Goal: Task Accomplishment & Management: Manage account settings

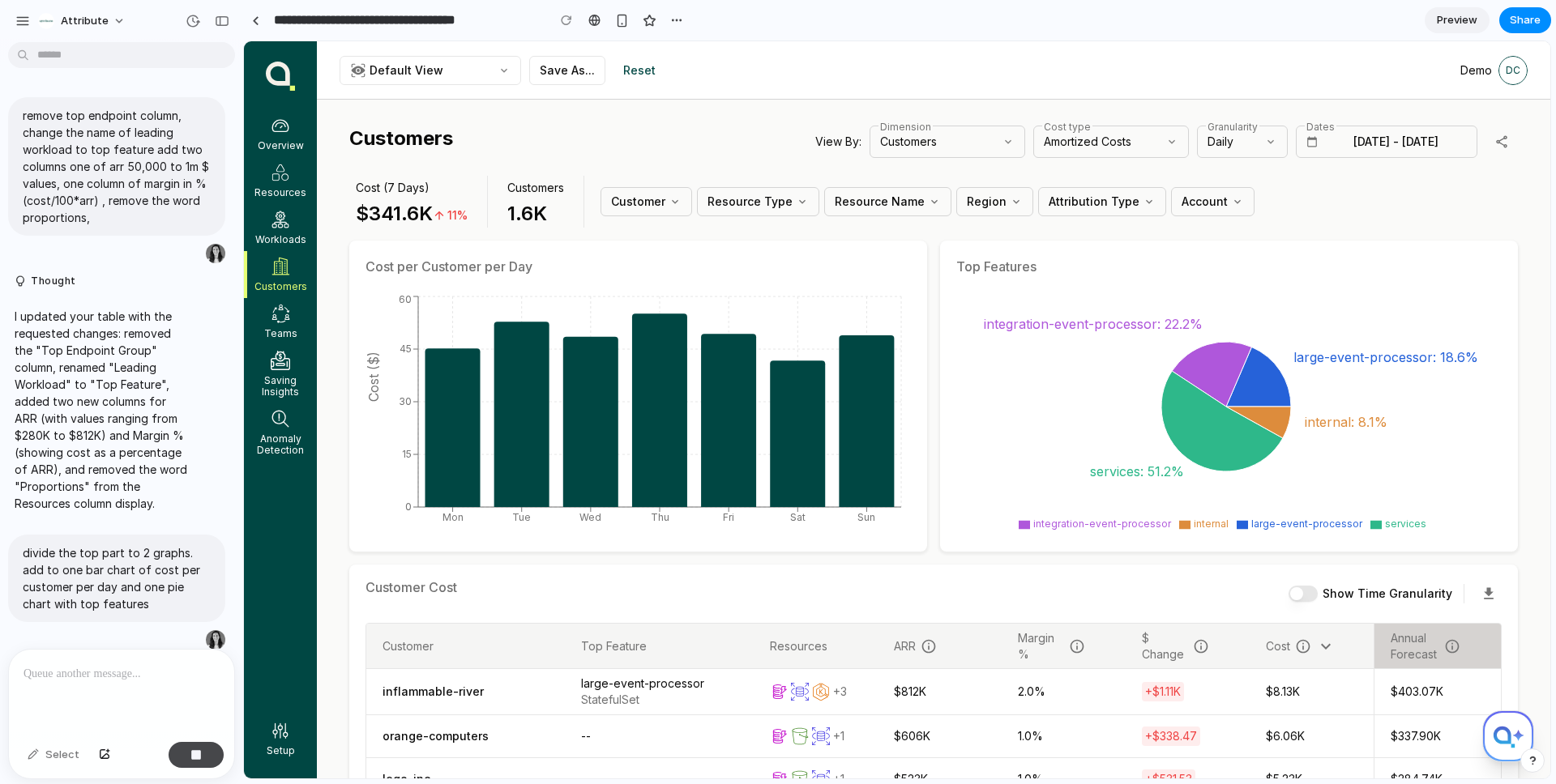
click at [191, 753] on div "button" at bounding box center [196, 754] width 11 height 11
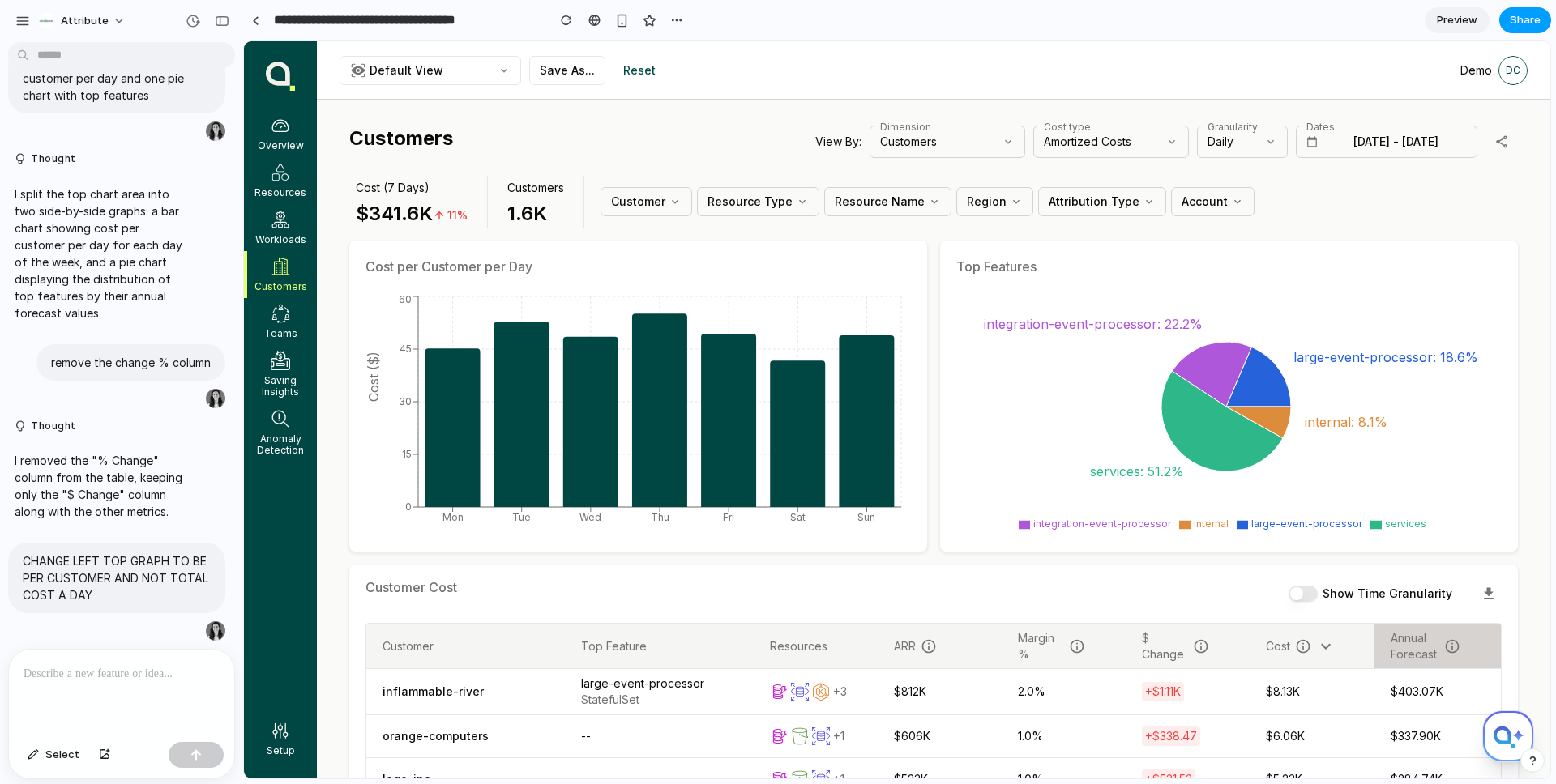
click at [1530, 19] on span "Share" at bounding box center [1525, 20] width 31 height 16
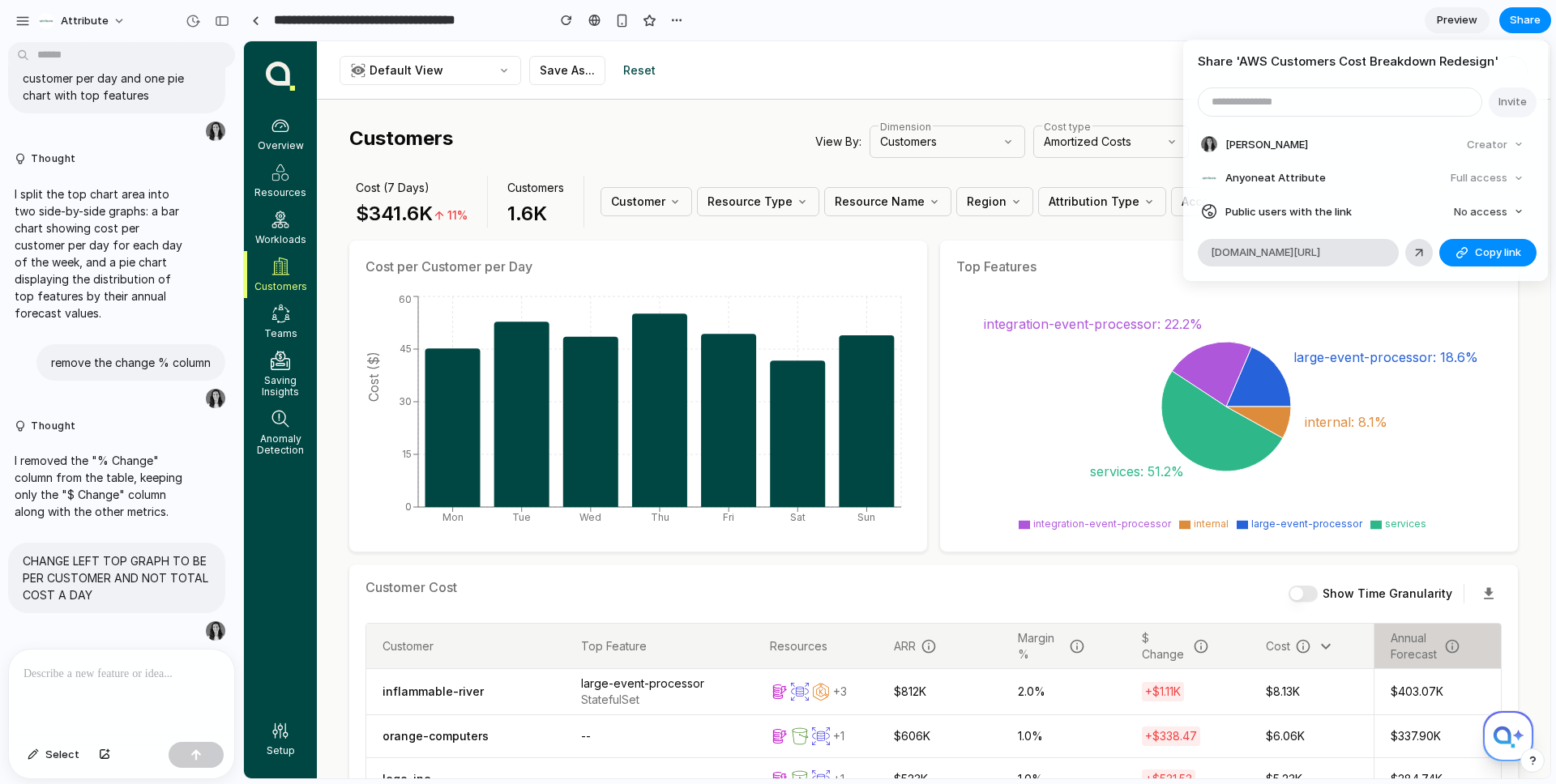
click at [1012, 32] on div "Share ' AWS Customers Cost Breakdown Redesign ' Invite Hili Paryenti Creator An…" at bounding box center [778, 392] width 1556 height 784
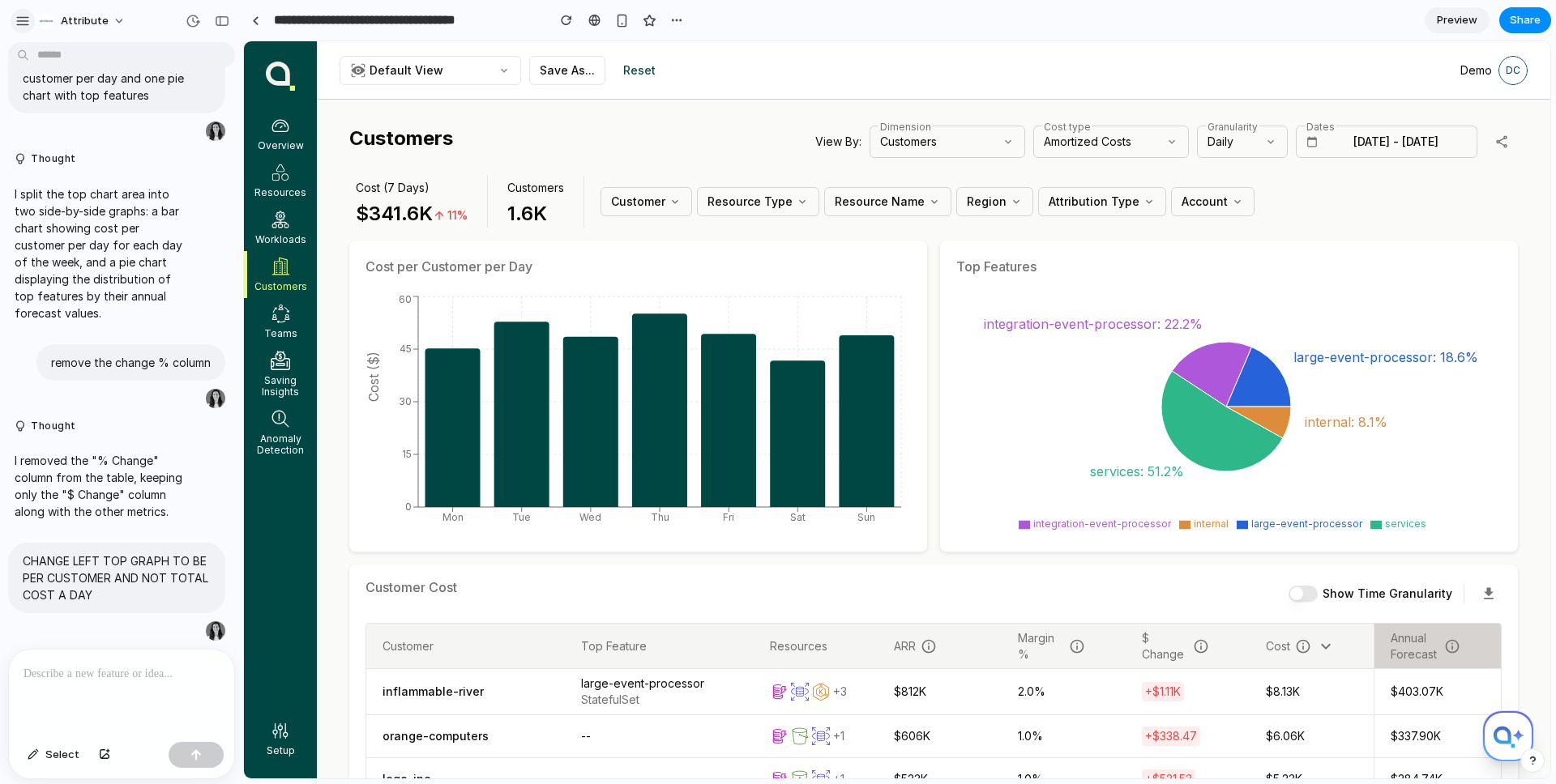
click at [19, 20] on div "button" at bounding box center [22, 21] width 15 height 15
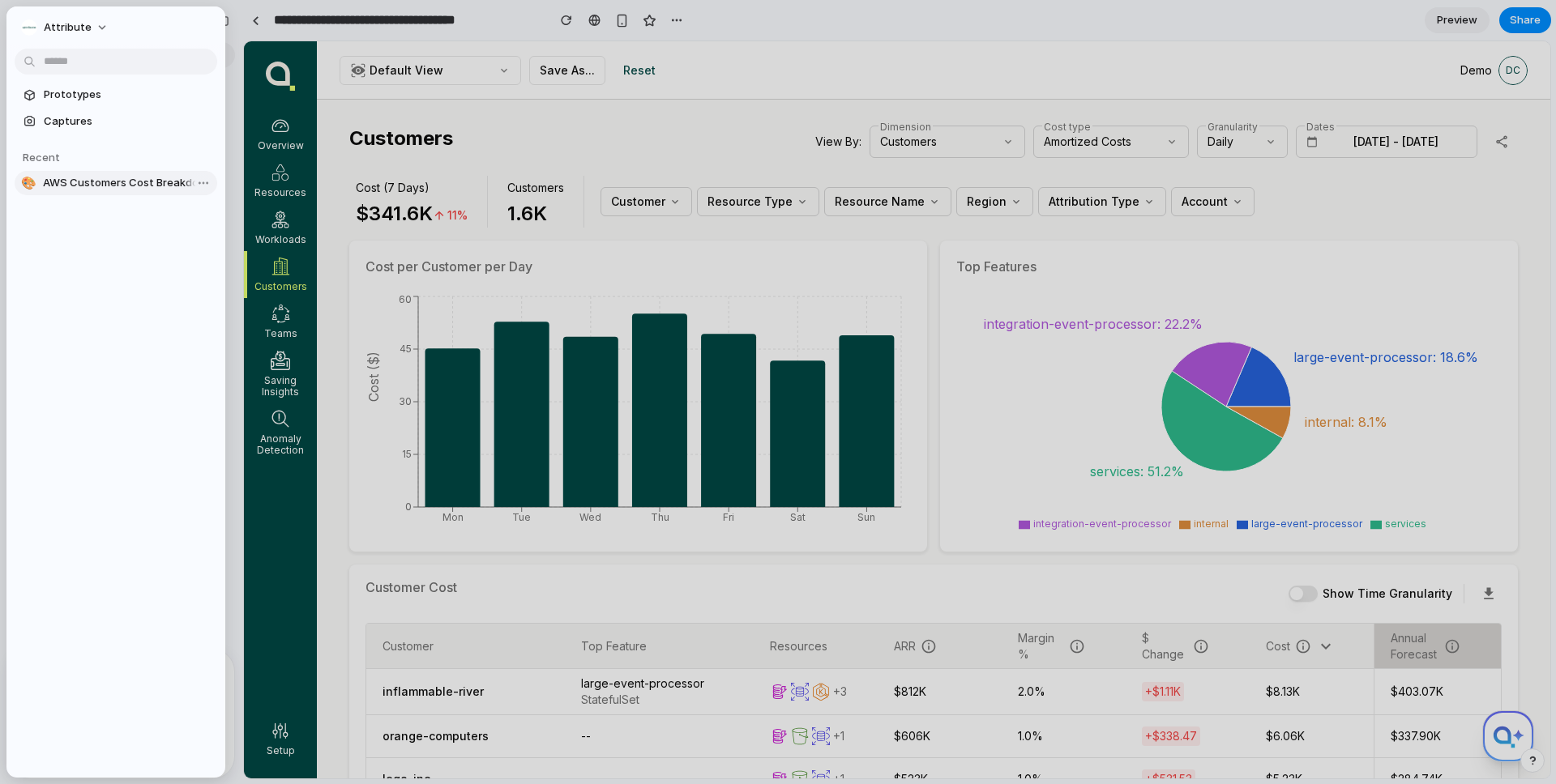
click at [170, 171] on link "🎨 AWS Customers Cost Breakdown Redesign" at bounding box center [116, 183] width 203 height 24
click at [72, 175] on span "AWS Customers Cost Breakdown Redesign" at bounding box center [127, 183] width 168 height 16
click at [193, 187] on body "Attribute remove top endpoint column, change the name of leading workload to to…" at bounding box center [778, 392] width 1556 height 784
click at [237, 267] on li "Delete" at bounding box center [232, 269] width 115 height 26
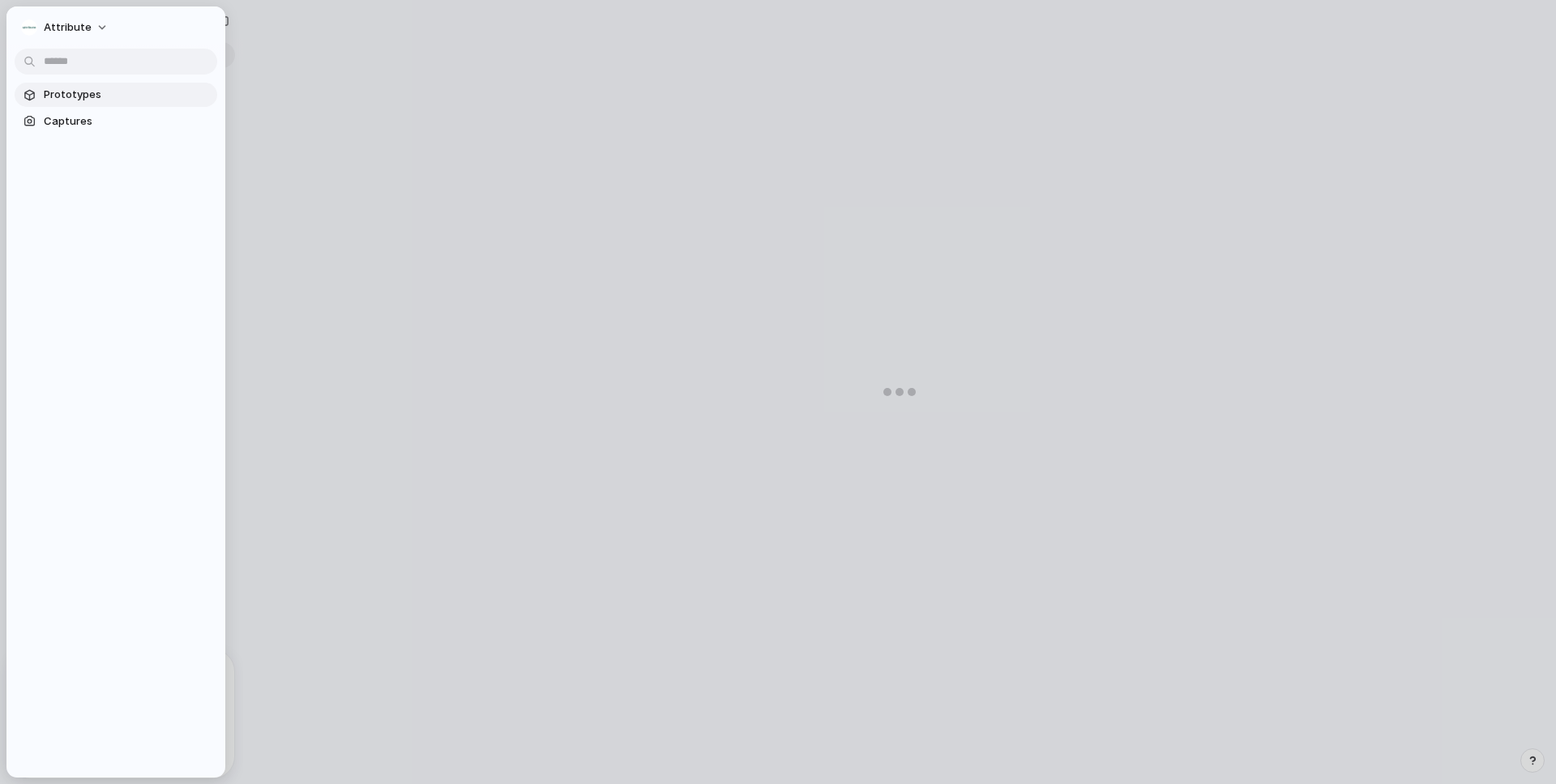
click at [47, 93] on span "Prototypes" at bounding box center [127, 95] width 167 height 16
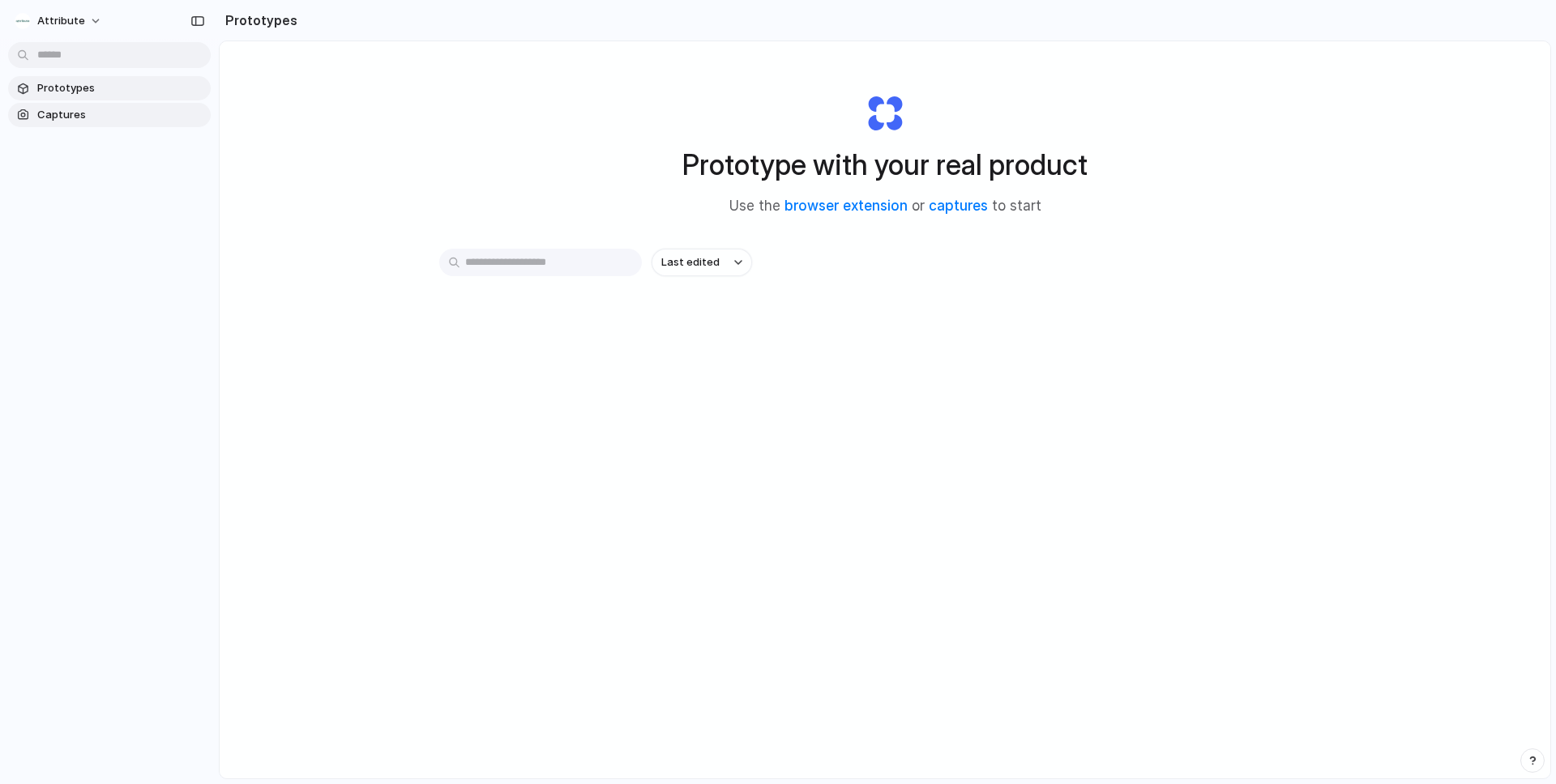
click at [68, 118] on span "Captures" at bounding box center [120, 115] width 167 height 16
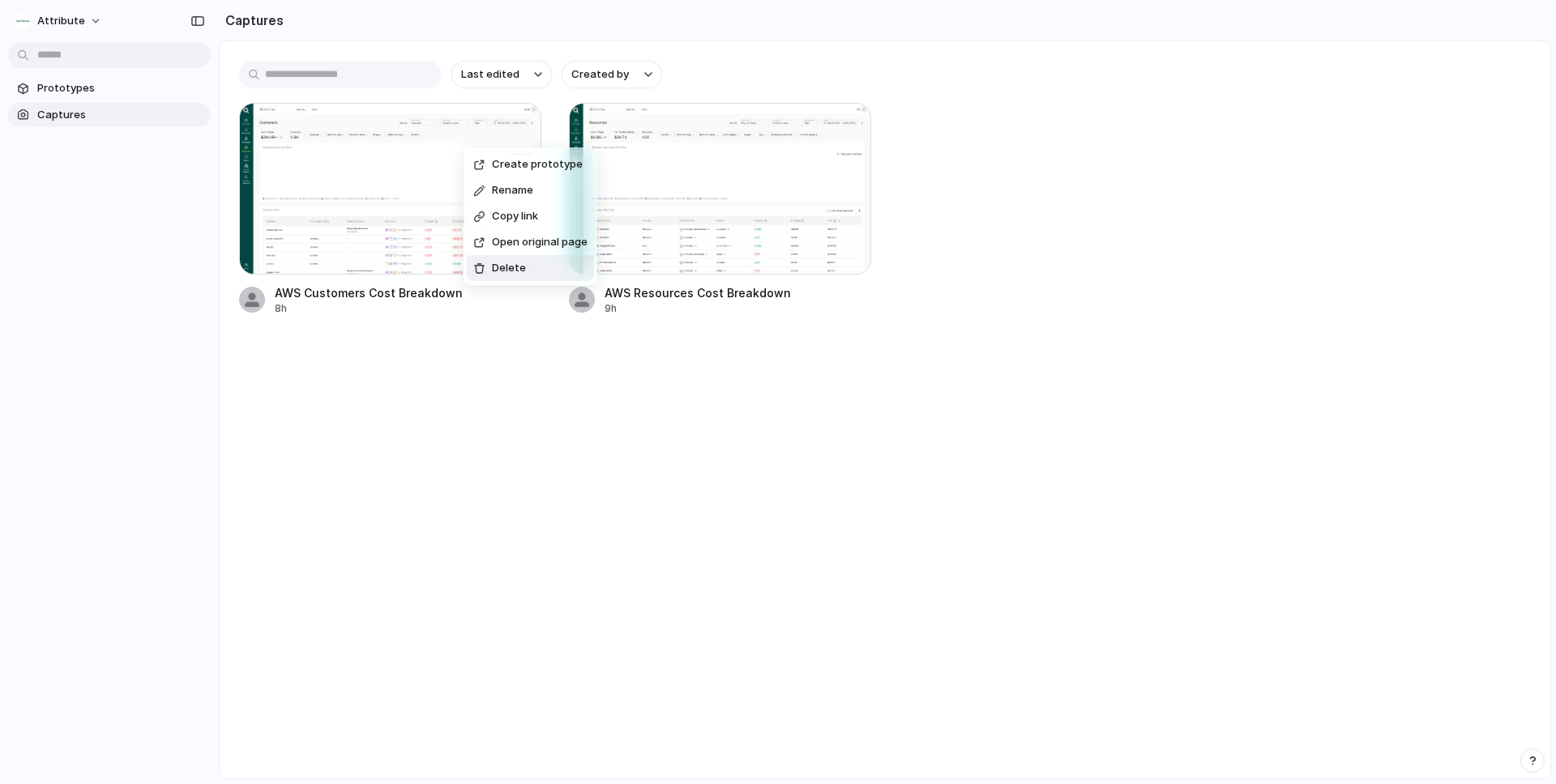
click at [539, 266] on li "Delete" at bounding box center [530, 269] width 127 height 26
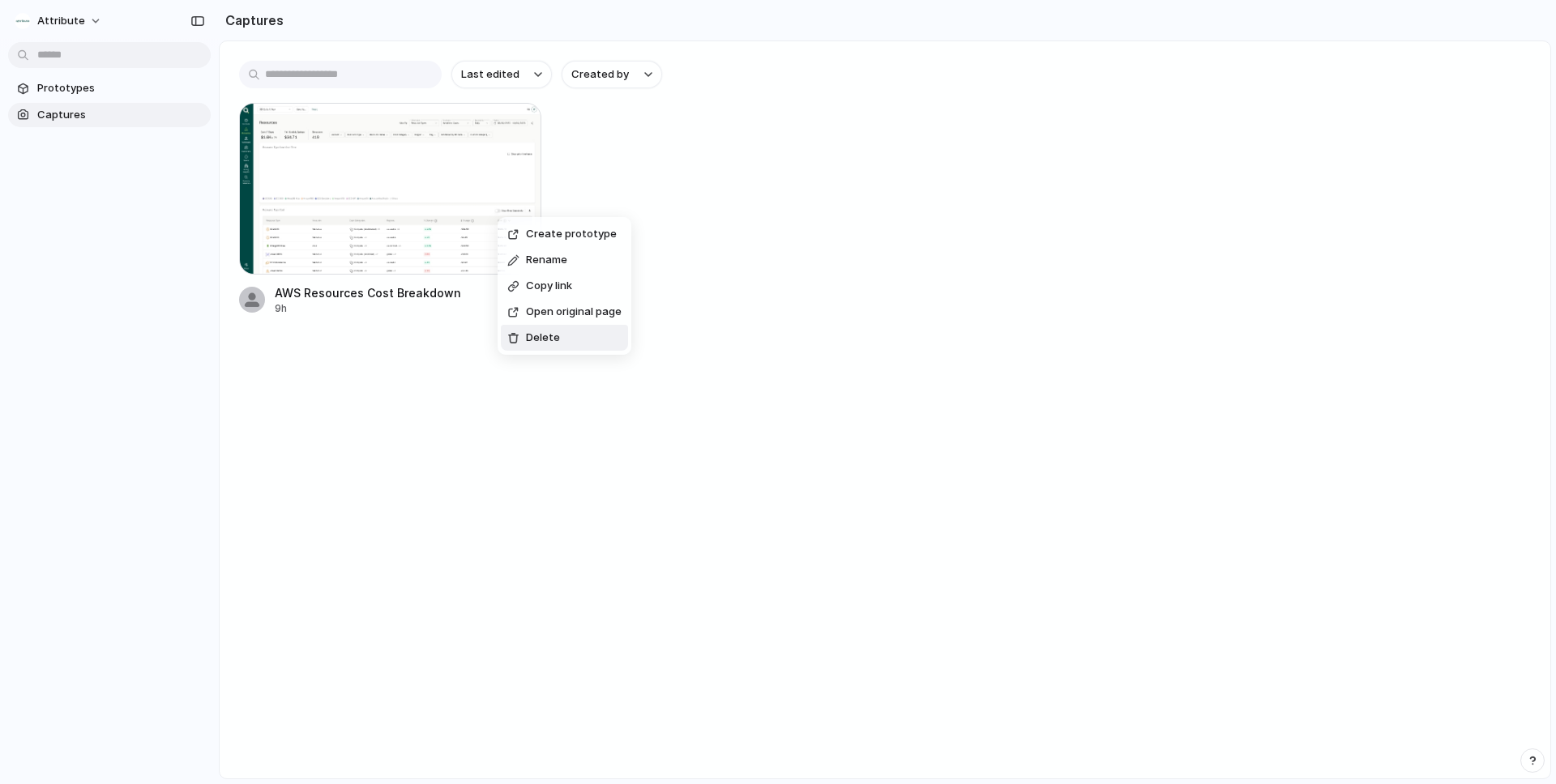
click at [561, 342] on li "Delete" at bounding box center [564, 338] width 127 height 26
